Goal: Information Seeking & Learning: Learn about a topic

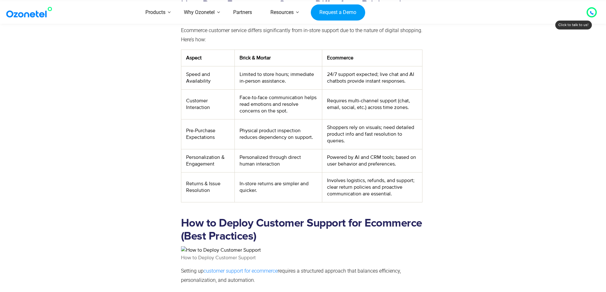
scroll to position [541, 0]
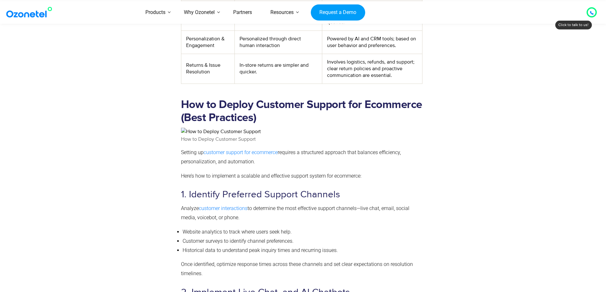
drag, startPoint x: 64, startPoint y: 128, endPoint x: 69, endPoint y: 126, distance: 5.3
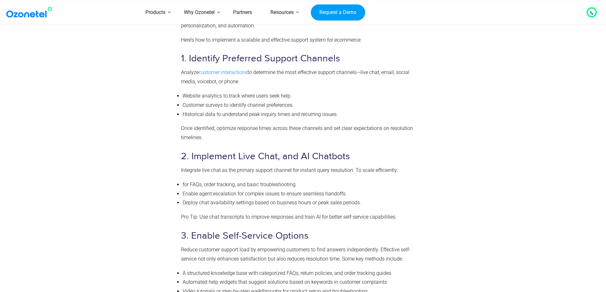
scroll to position [766, 0]
